Goal: Task Accomplishment & Management: Manage account settings

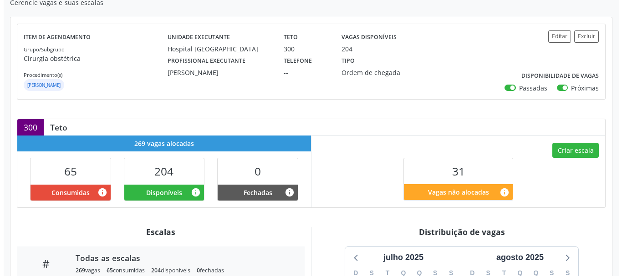
scroll to position [91, 0]
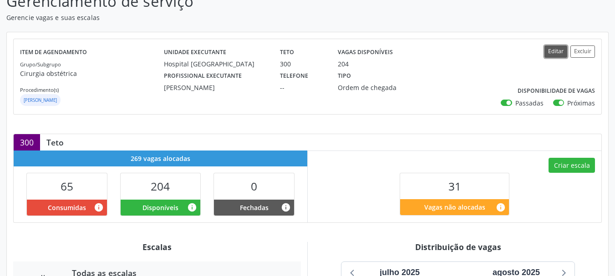
click at [554, 53] on button "Editar" at bounding box center [555, 52] width 23 height 12
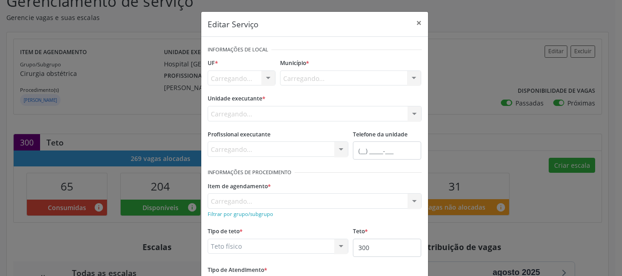
scroll to position [0, 0]
click at [307, 203] on div "Buscar por procedimento" at bounding box center [315, 200] width 214 height 15
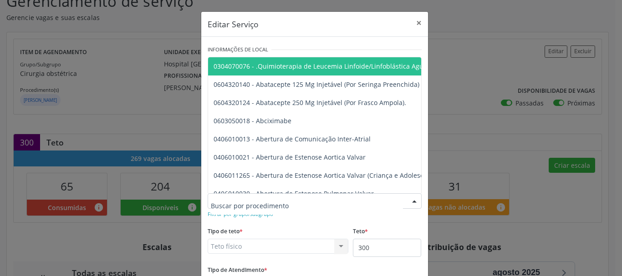
click at [307, 203] on input "text" at bounding box center [307, 206] width 192 height 18
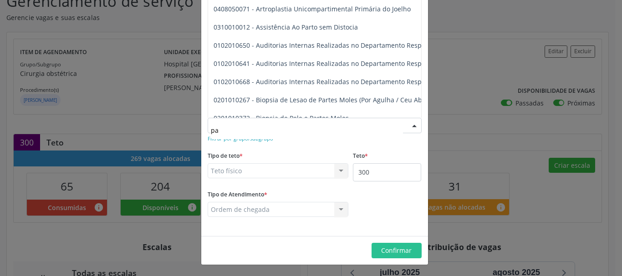
type input "p"
type input "cesa"
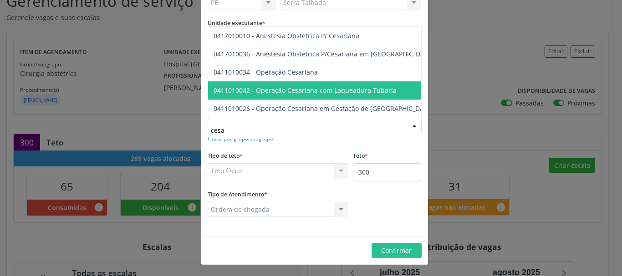
click at [330, 86] on span "0411010042 - Operação Cesariana com Laqueadura Tubaria" at bounding box center [305, 90] width 183 height 9
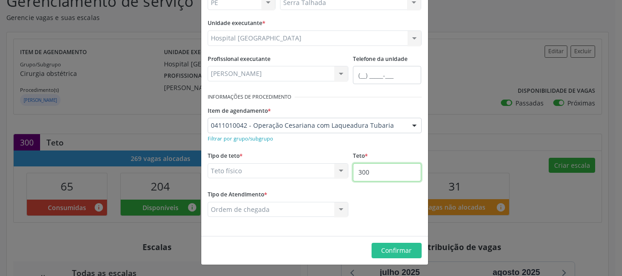
click at [381, 178] on input "300" at bounding box center [387, 172] width 68 height 18
type input "301"
click at [387, 253] on span "Confirmar" at bounding box center [396, 250] width 31 height 9
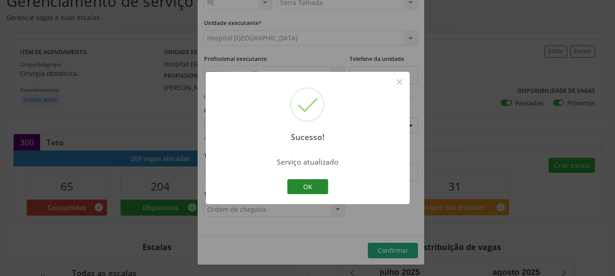
click at [310, 191] on button "OK" at bounding box center [307, 186] width 41 height 15
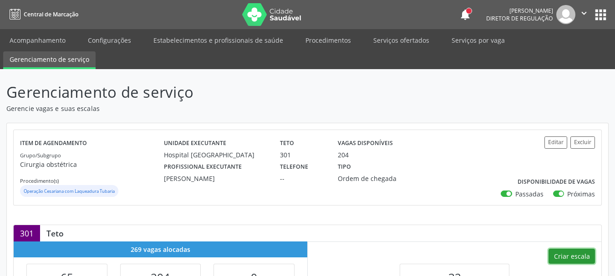
click at [580, 255] on button "Criar escala" at bounding box center [572, 256] width 46 height 15
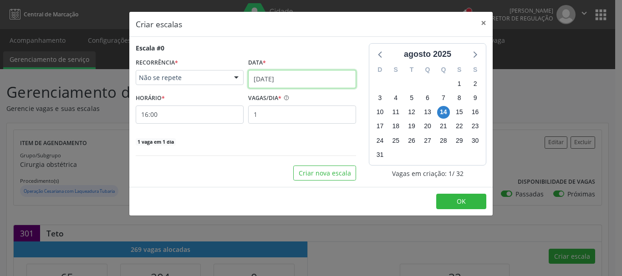
click at [294, 79] on input "[DATE]" at bounding box center [302, 79] width 108 height 18
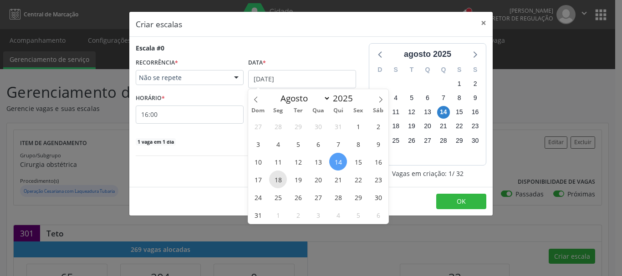
click at [284, 180] on span "18" at bounding box center [278, 180] width 18 height 18
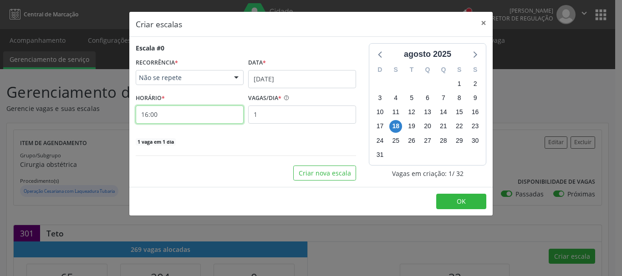
click at [171, 115] on input "16:00" at bounding box center [190, 115] width 108 height 18
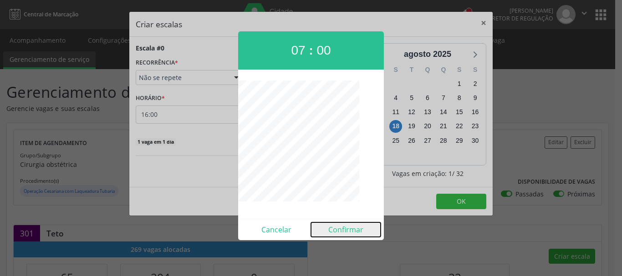
click at [352, 228] on button "Confirmar" at bounding box center [346, 230] width 70 height 15
type input "07:01"
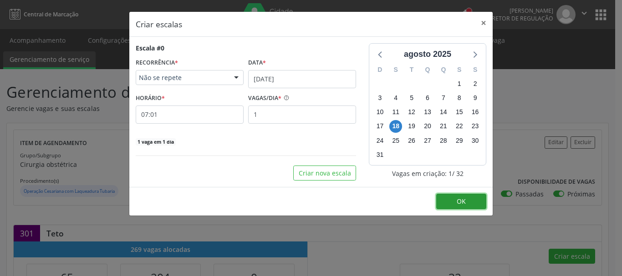
drag, startPoint x: 462, startPoint y: 201, endPoint x: 450, endPoint y: 201, distance: 11.8
click at [462, 201] on span "OK" at bounding box center [461, 201] width 9 height 9
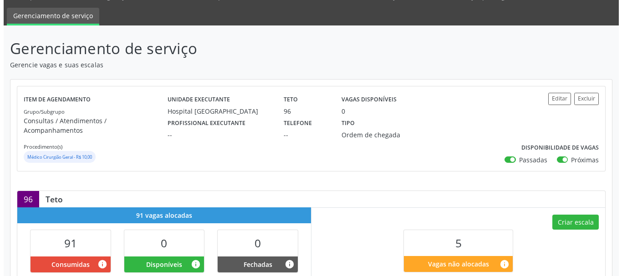
scroll to position [91, 0]
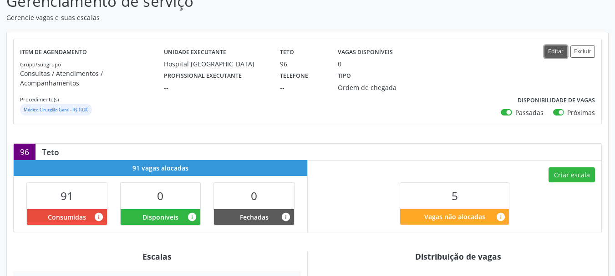
click at [555, 49] on button "Editar" at bounding box center [555, 52] width 23 height 12
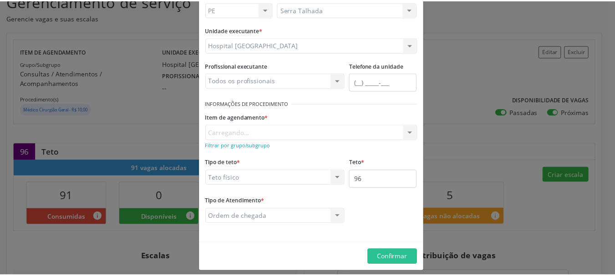
scroll to position [76, 0]
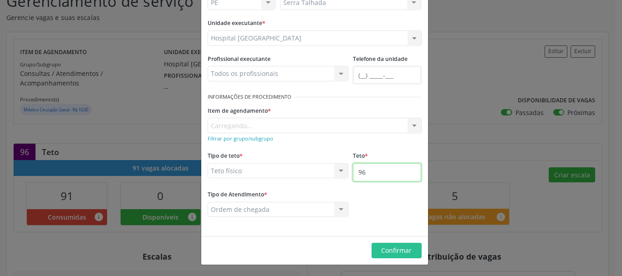
click at [371, 177] on input "96" at bounding box center [387, 172] width 68 height 18
type input "97"
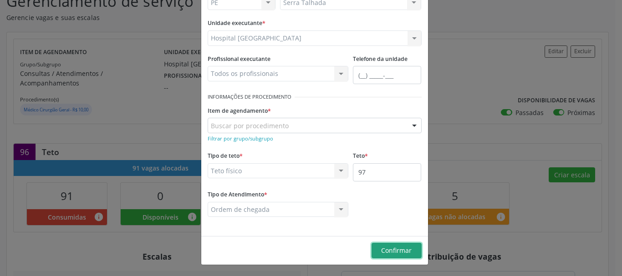
click at [385, 253] on span "Confirmar" at bounding box center [396, 250] width 31 height 9
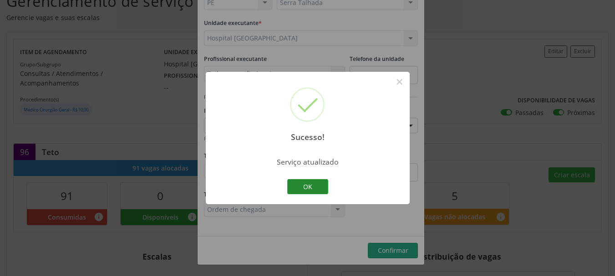
click at [302, 187] on button "OK" at bounding box center [307, 186] width 41 height 15
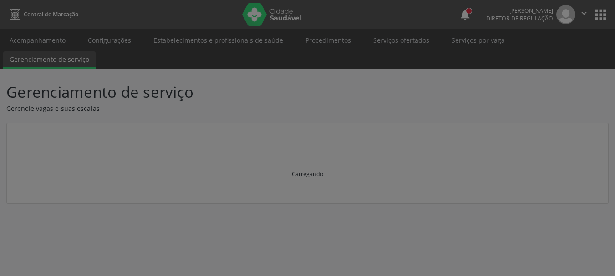
scroll to position [0, 0]
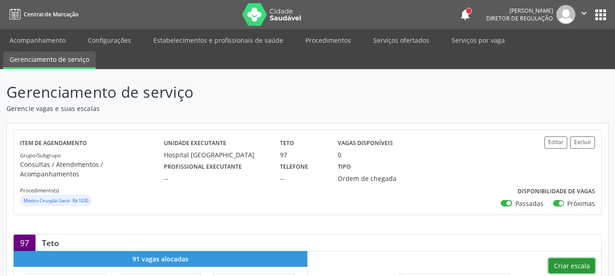
click at [564, 259] on button "Criar escala" at bounding box center [572, 266] width 46 height 15
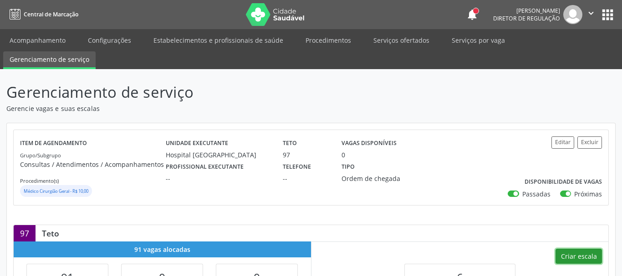
select select "7"
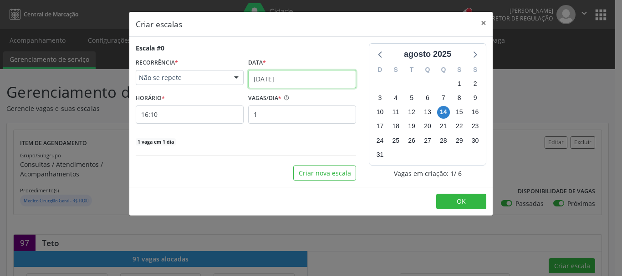
click at [274, 77] on input "[DATE]" at bounding box center [302, 79] width 108 height 18
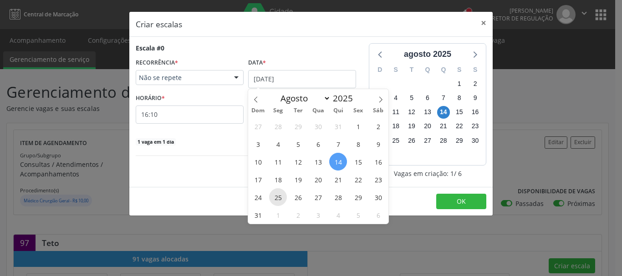
click at [278, 198] on span "25" at bounding box center [278, 197] width 18 height 18
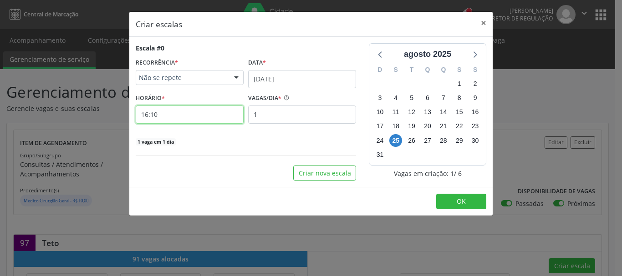
click at [161, 117] on input "16:10" at bounding box center [190, 115] width 108 height 18
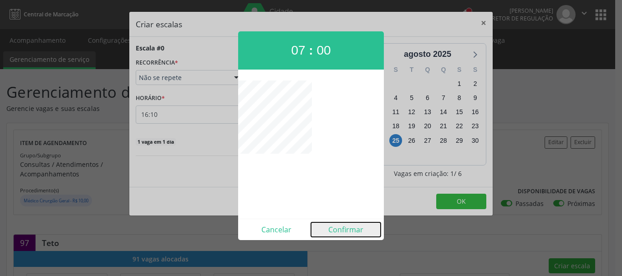
click at [348, 231] on button "Confirmar" at bounding box center [346, 230] width 70 height 15
type input "07:00"
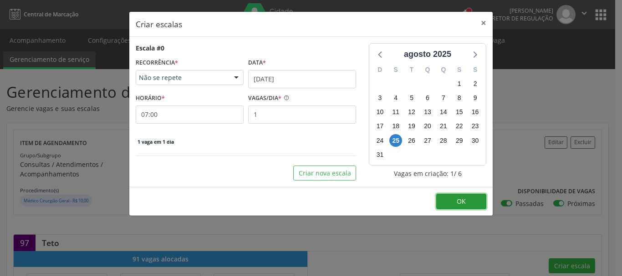
click at [452, 195] on button "OK" at bounding box center [461, 201] width 50 height 15
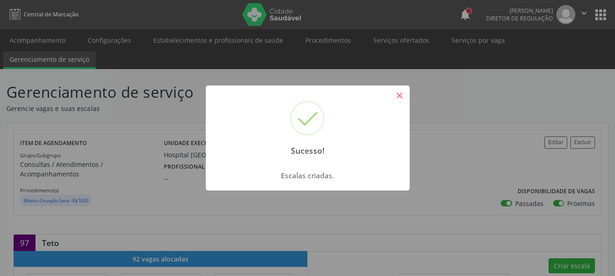
click at [392, 94] on button "×" at bounding box center [399, 95] width 15 height 15
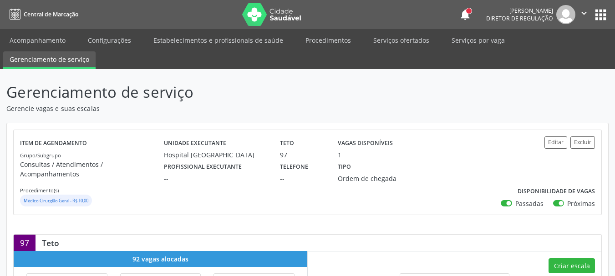
click at [579, 12] on icon "" at bounding box center [584, 13] width 10 height 10
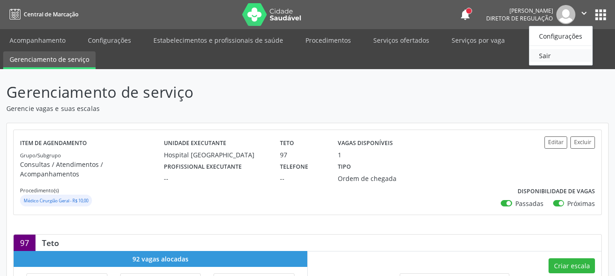
drag, startPoint x: 568, startPoint y: 57, endPoint x: 536, endPoint y: 52, distance: 31.8
click at [567, 57] on link "Sair" at bounding box center [560, 55] width 63 height 13
